Goal: Task Accomplishment & Management: Complete application form

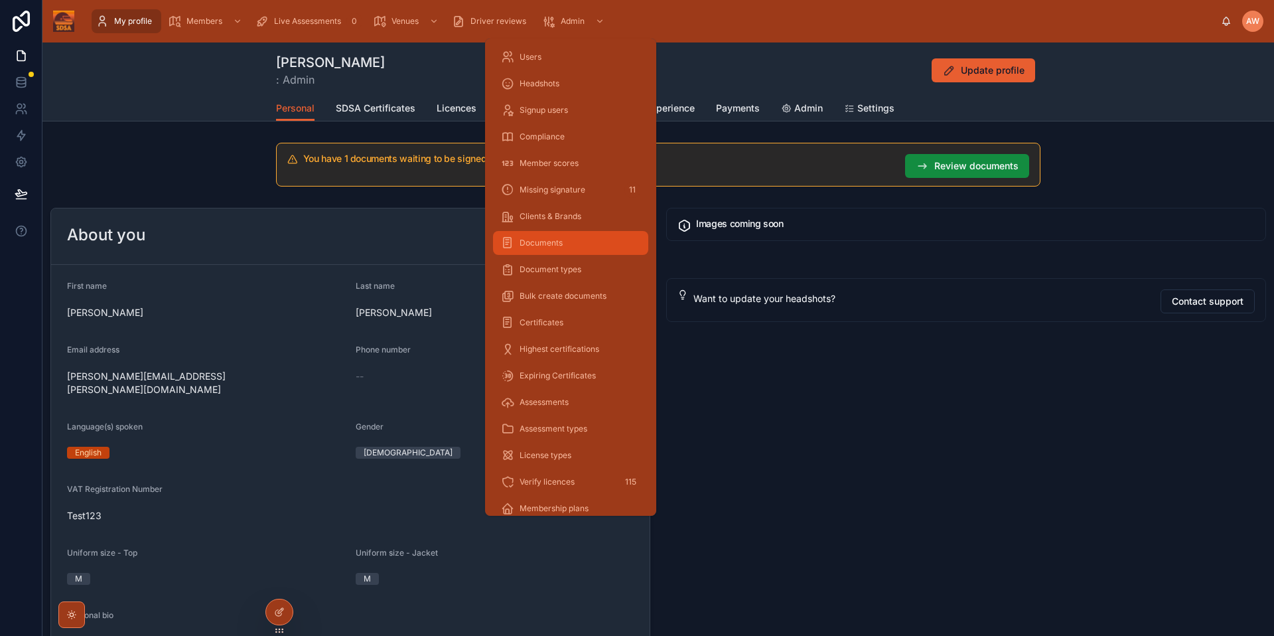
click at [581, 249] on div "Documents" at bounding box center [570, 242] width 139 height 21
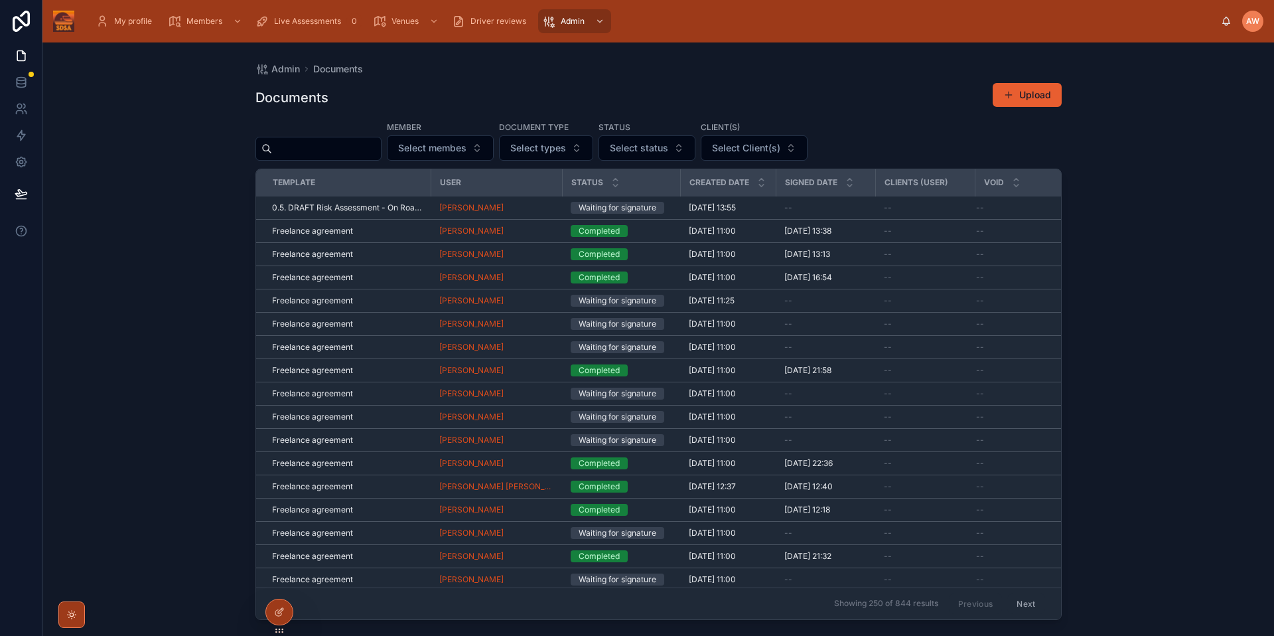
click at [1161, 268] on div "Admin Documents Documents Upload Member Select membes Document type Select type…" at bounding box center [657, 338] width 1231 height 593
click at [1011, 98] on span at bounding box center [1008, 95] width 11 height 11
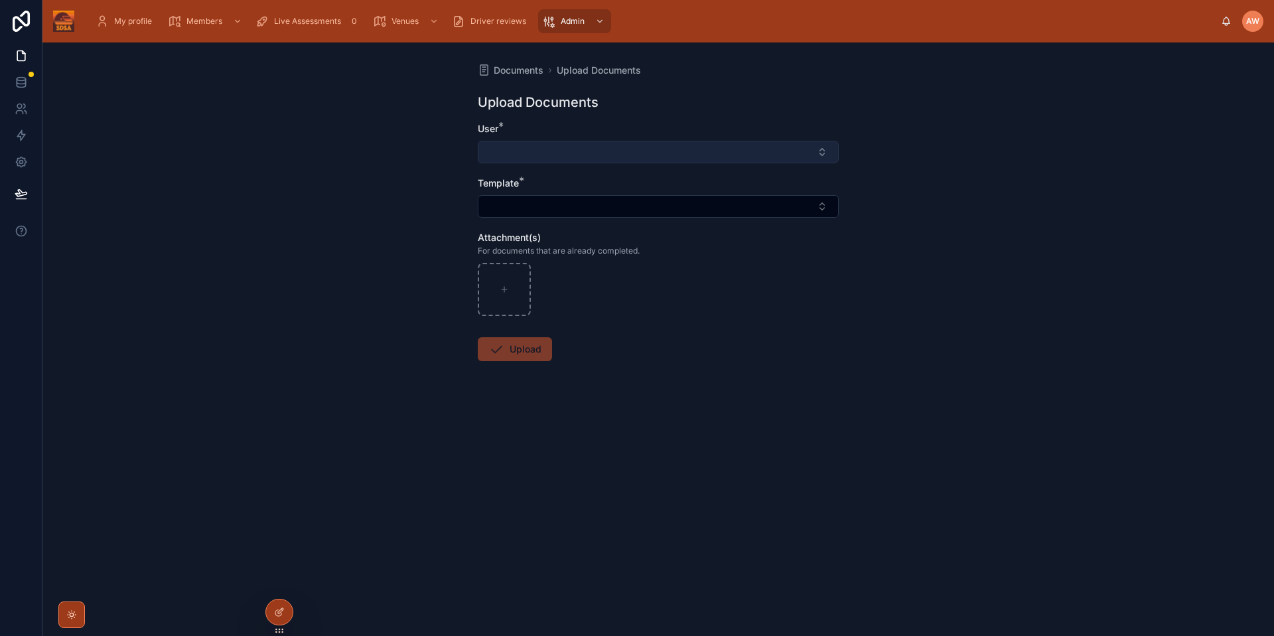
click at [590, 153] on button "Select Button" at bounding box center [658, 152] width 361 height 23
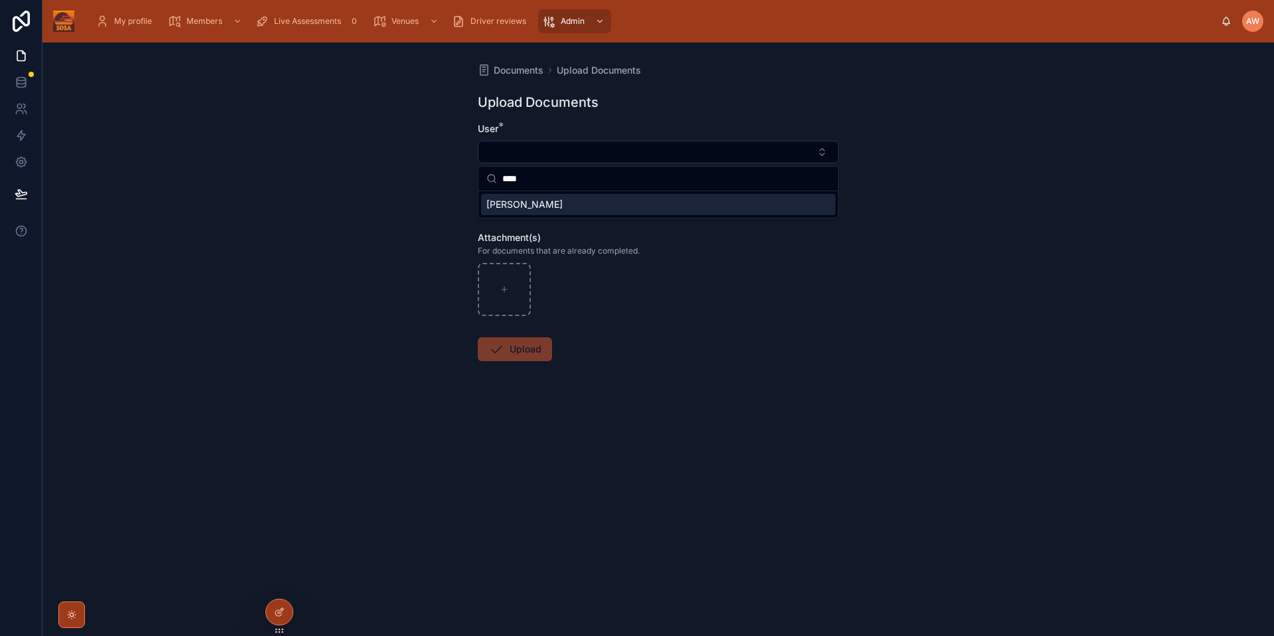
type input "****"
click at [526, 207] on span "[PERSON_NAME]" at bounding box center [524, 204] width 76 height 13
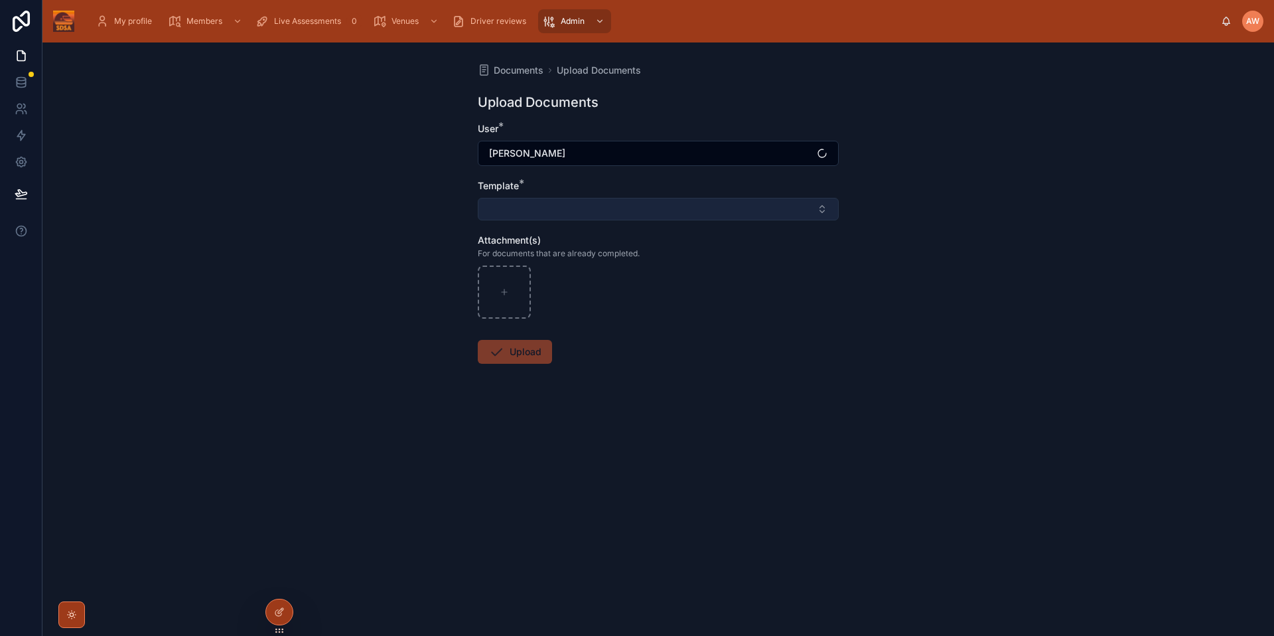
click at [625, 214] on button "Select Button" at bounding box center [658, 209] width 361 height 23
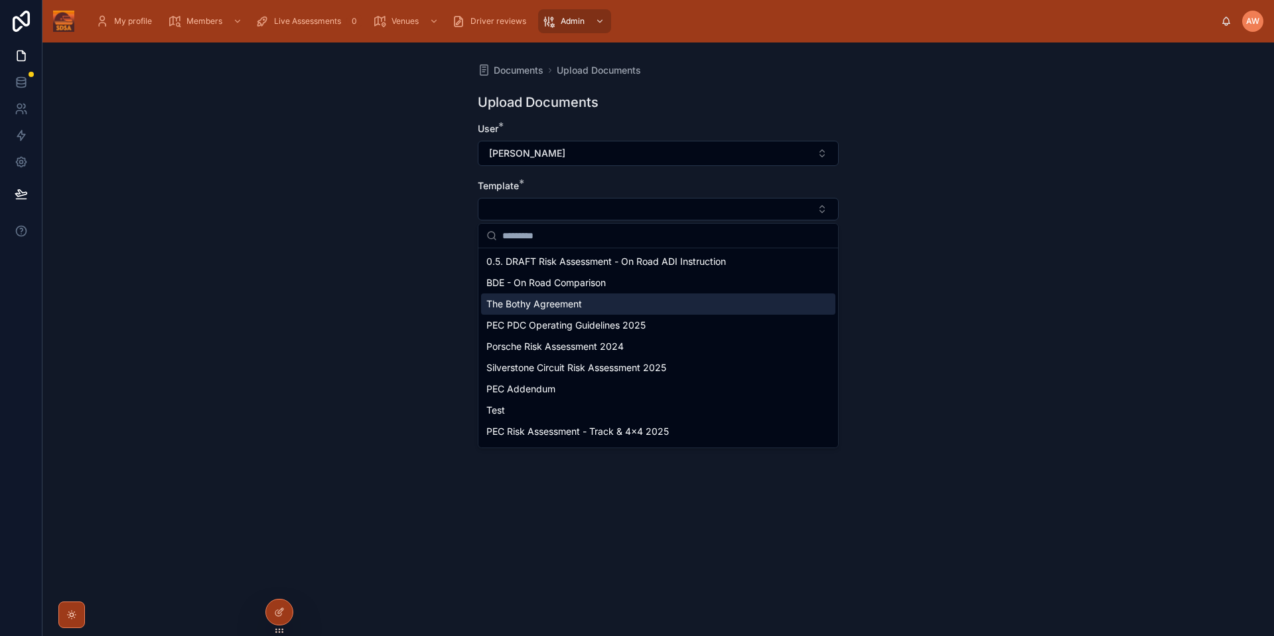
click at [553, 304] on span "The Bothy Agreement" at bounding box center [534, 303] width 96 height 13
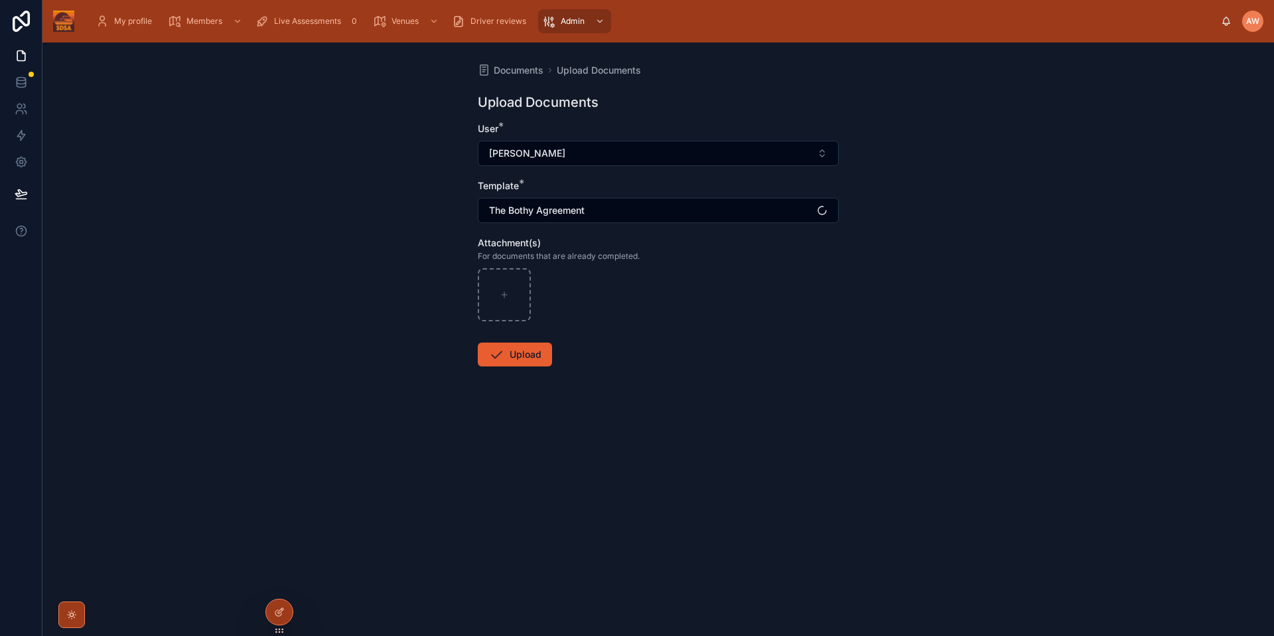
click at [923, 302] on div "Documents Upload Documents Upload Documents User * [PERSON_NAME] Template * The…" at bounding box center [657, 338] width 1231 height 593
click at [529, 346] on button "Upload" at bounding box center [515, 354] width 74 height 24
